Goal: Navigation & Orientation: Go to known website

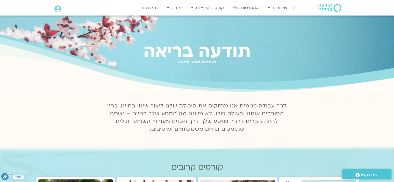
click at [324, 5] on img at bounding box center [329, 8] width 23 height 8
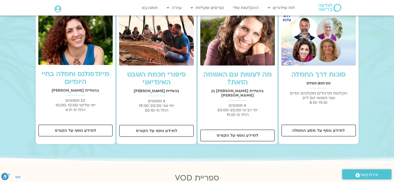
scroll to position [155, 0]
